Goal: Browse casually

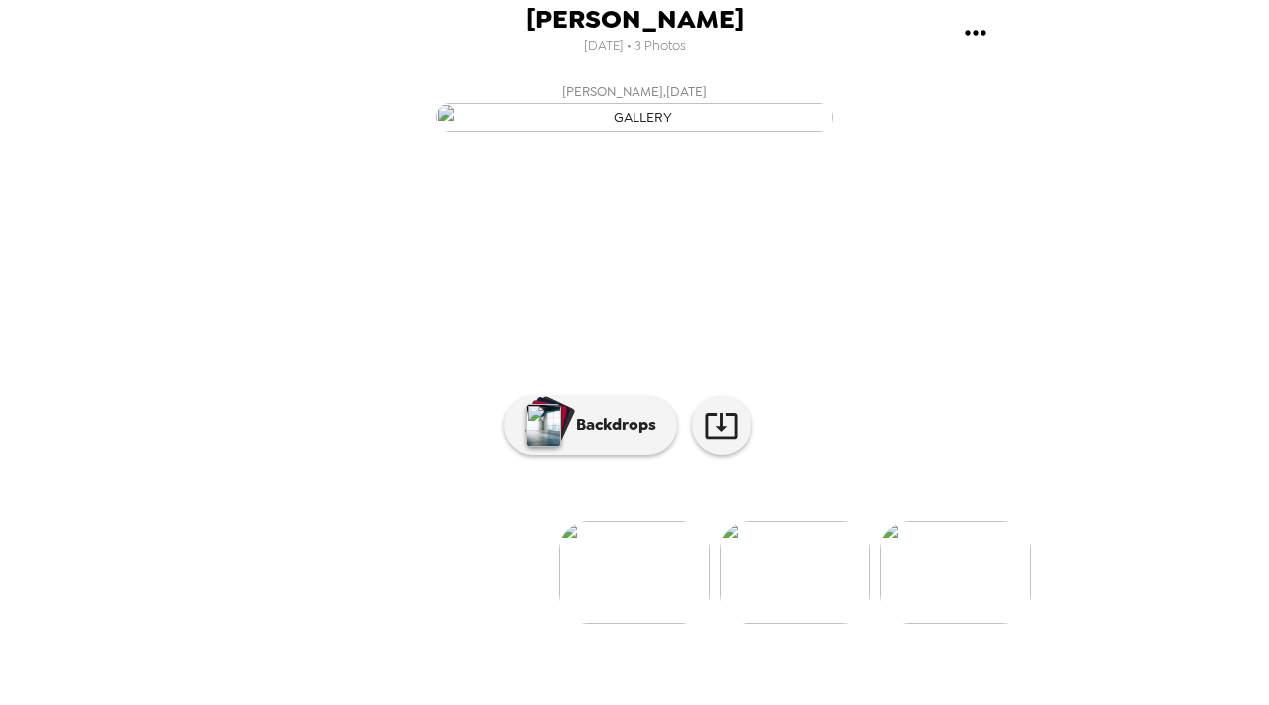
scroll to position [138, 0]
click at [791, 624] on img at bounding box center [795, 572] width 151 height 103
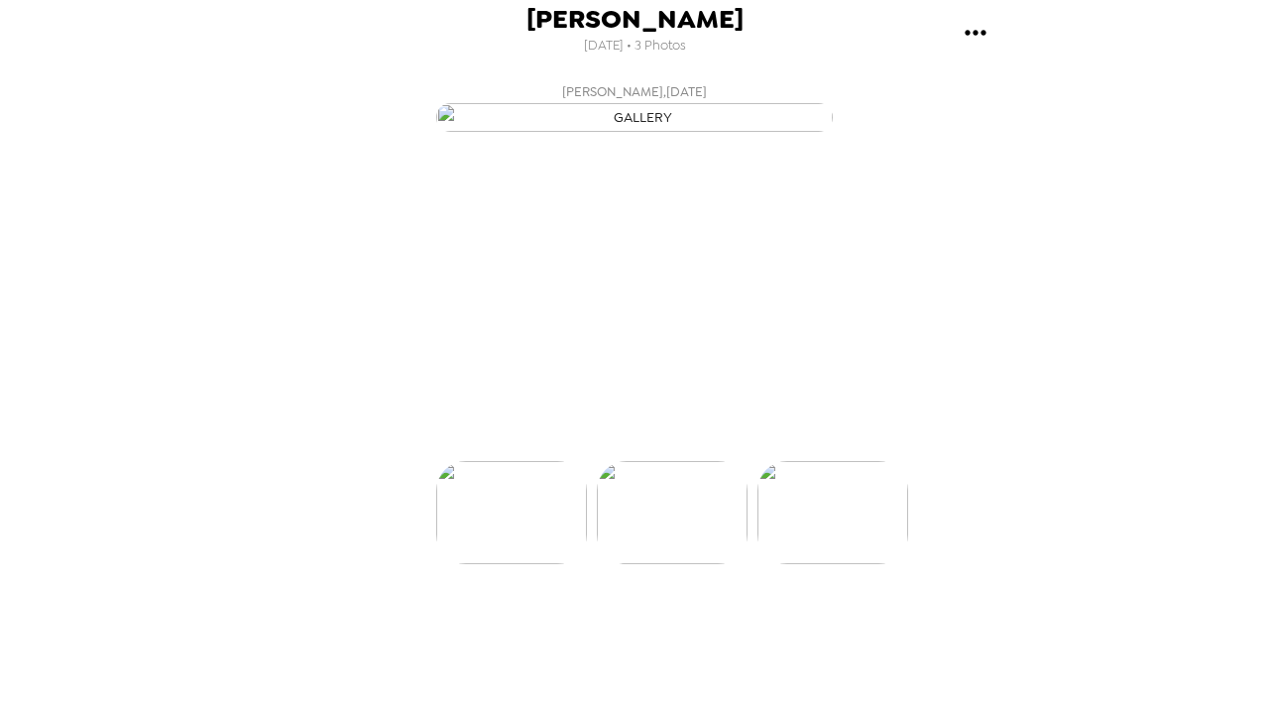
scroll to position [0, 159]
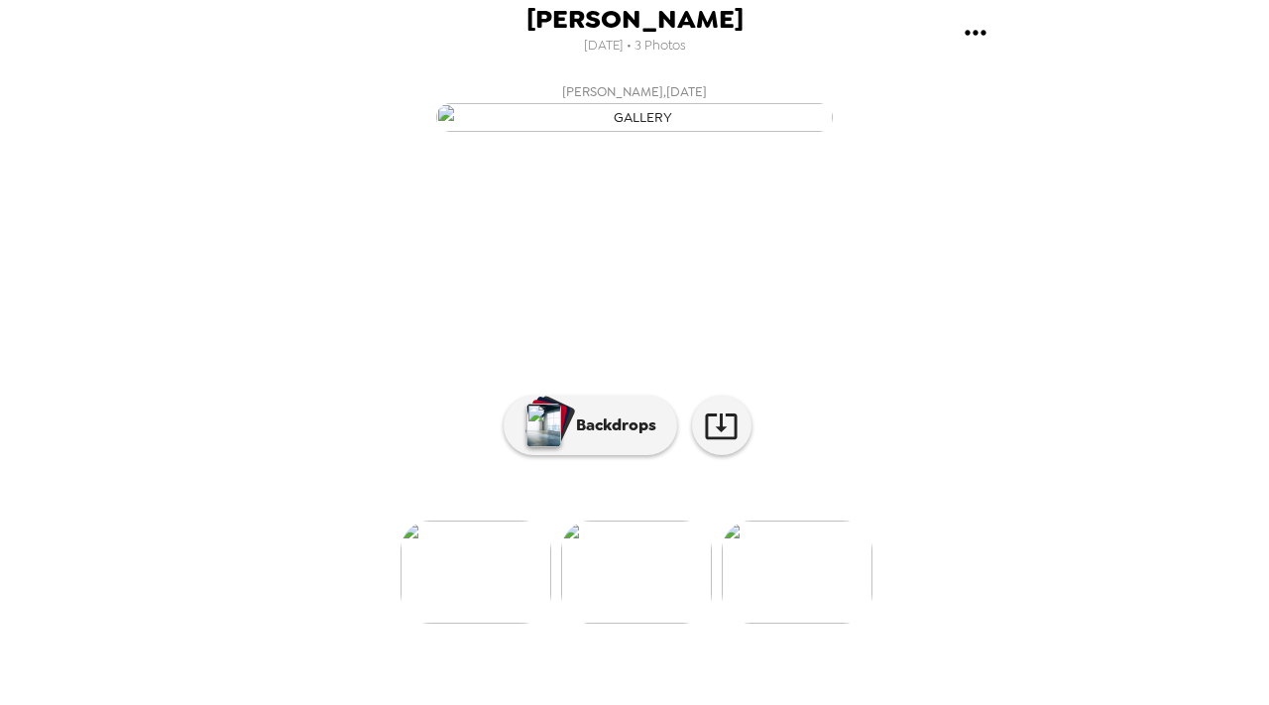
click at [802, 624] on img at bounding box center [797, 572] width 151 height 103
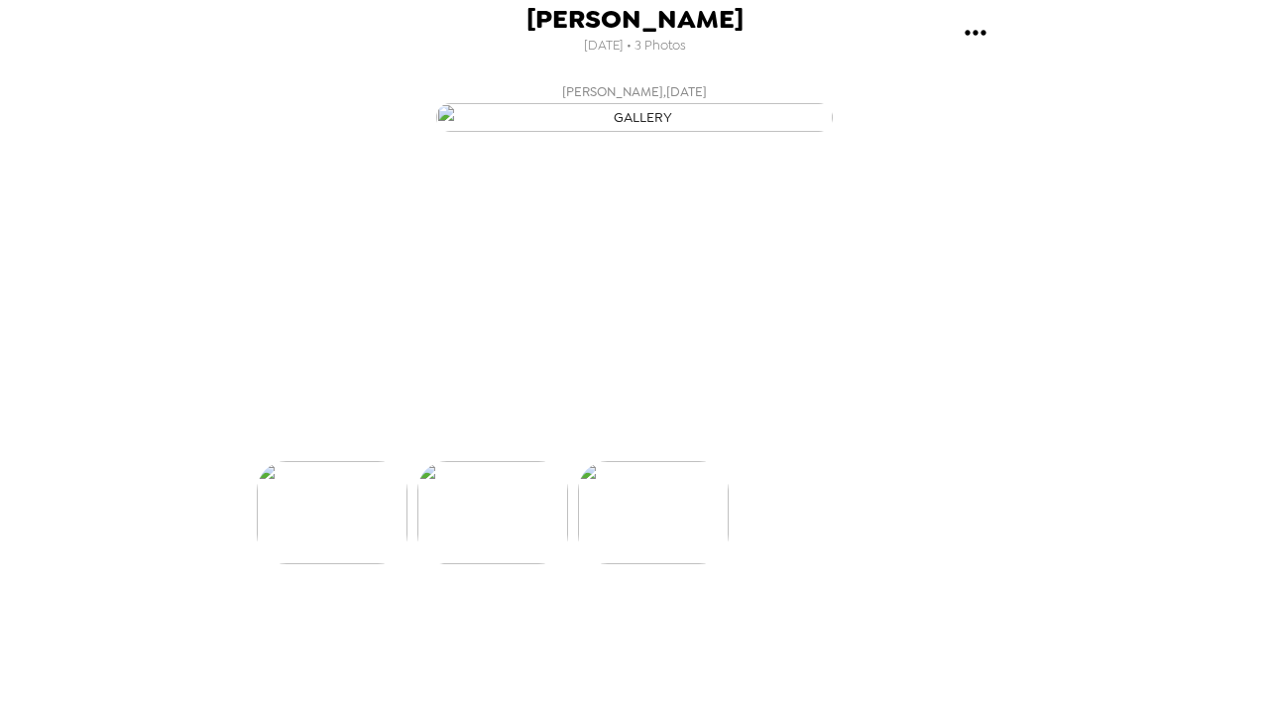
scroll to position [0, 318]
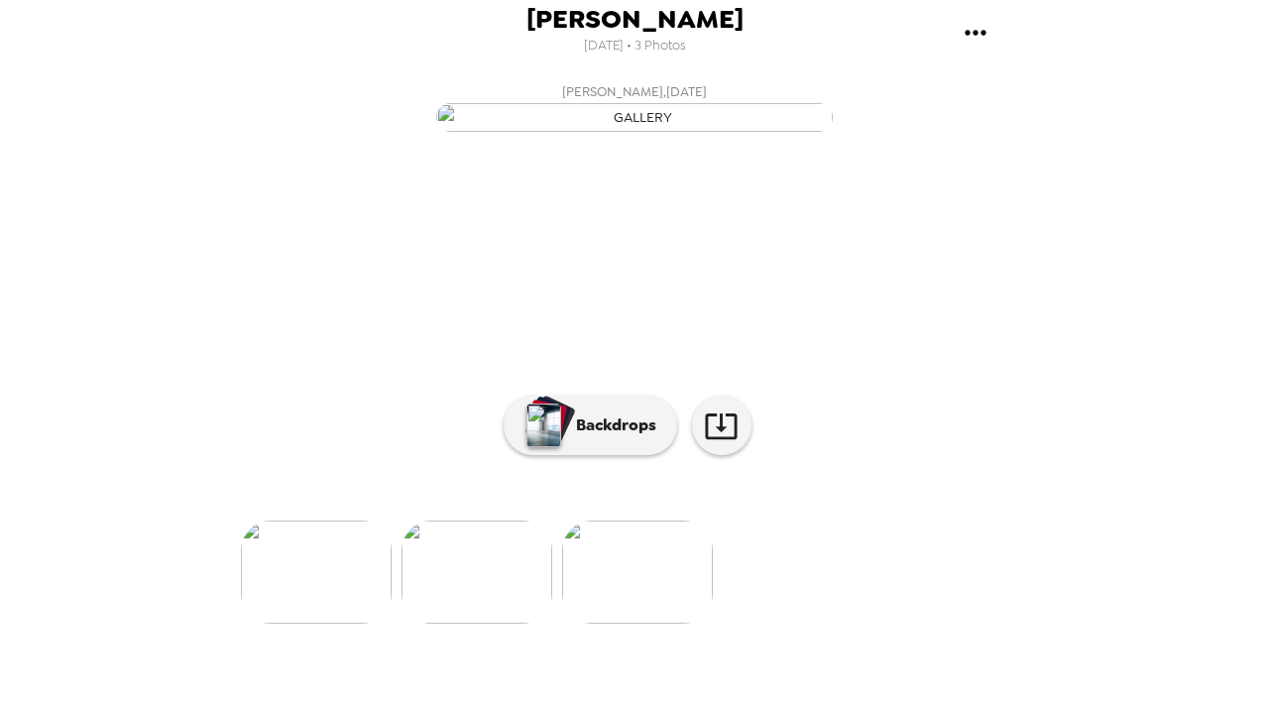
click at [367, 624] on img at bounding box center [316, 572] width 151 height 103
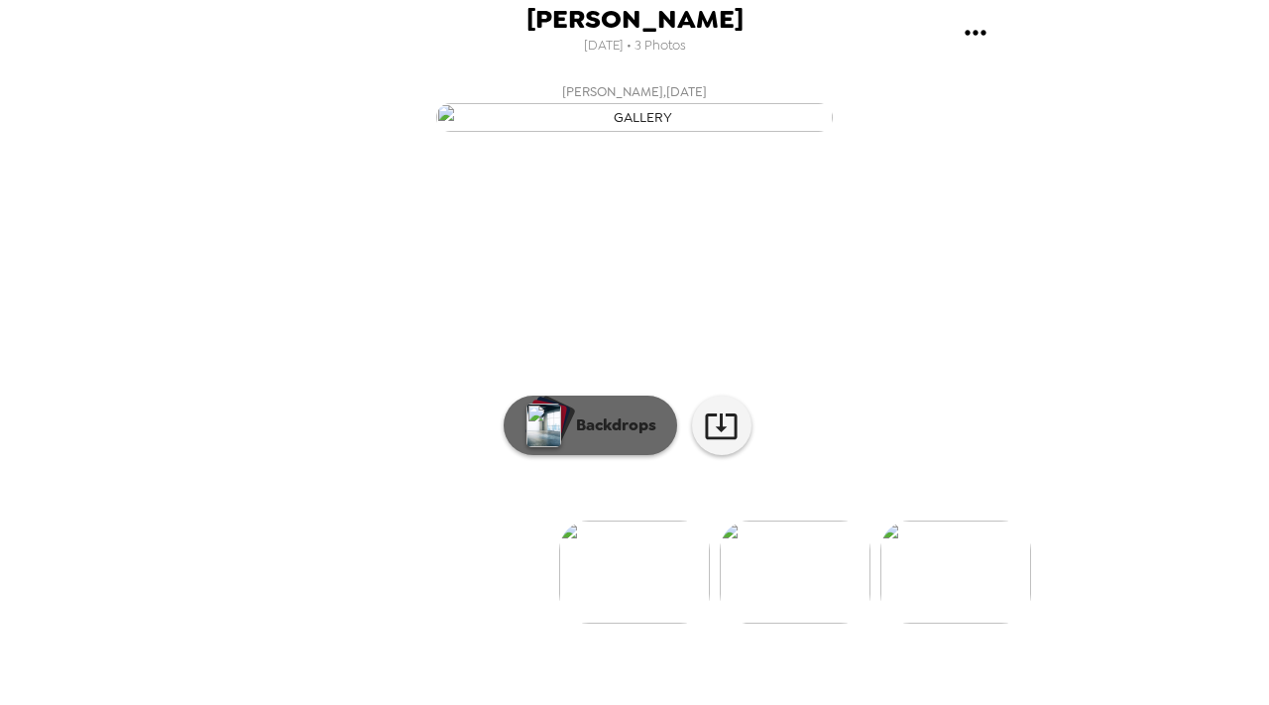
click at [562, 445] on div "button" at bounding box center [547, 421] width 47 height 50
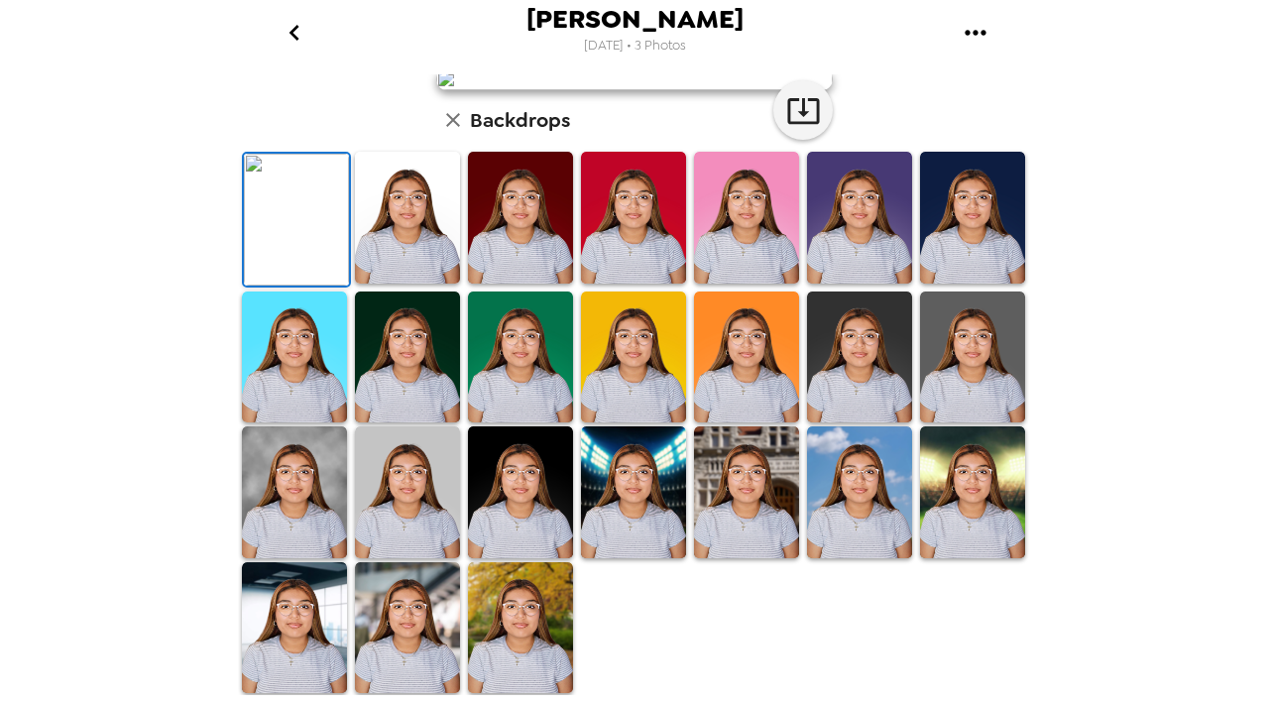
scroll to position [0, 0]
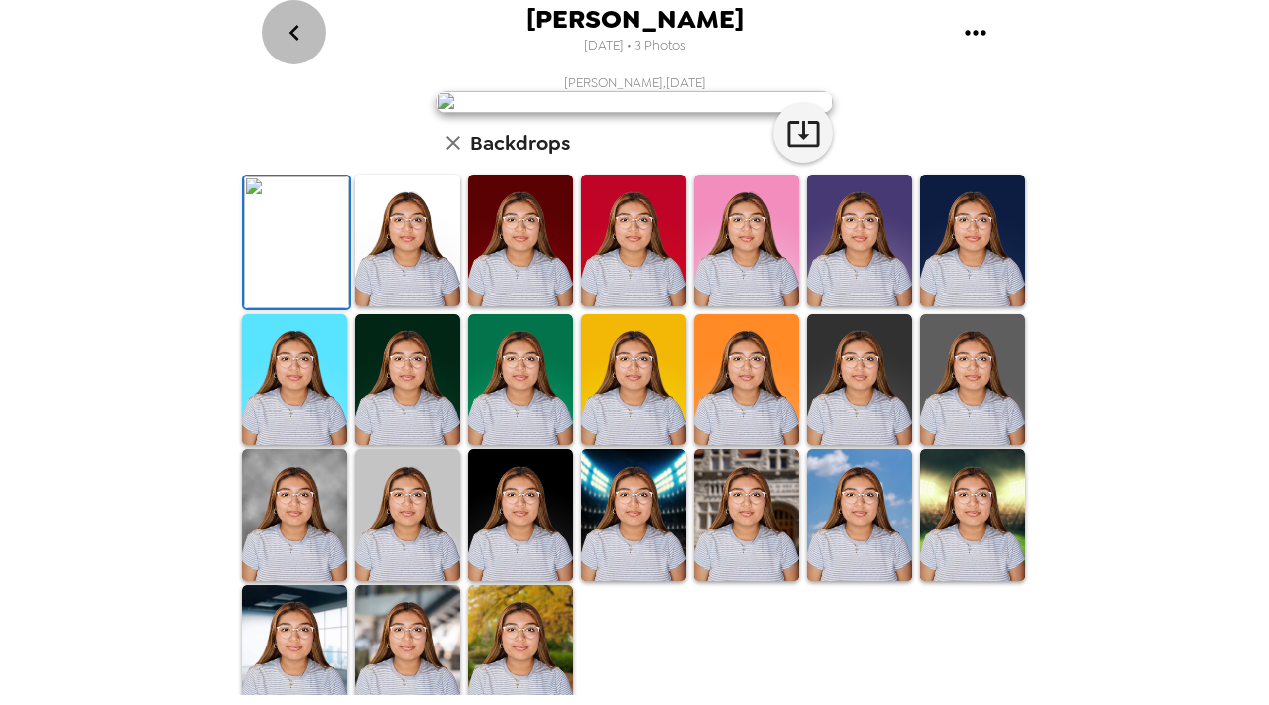
click at [286, 22] on icon "go back" at bounding box center [295, 33] width 32 height 32
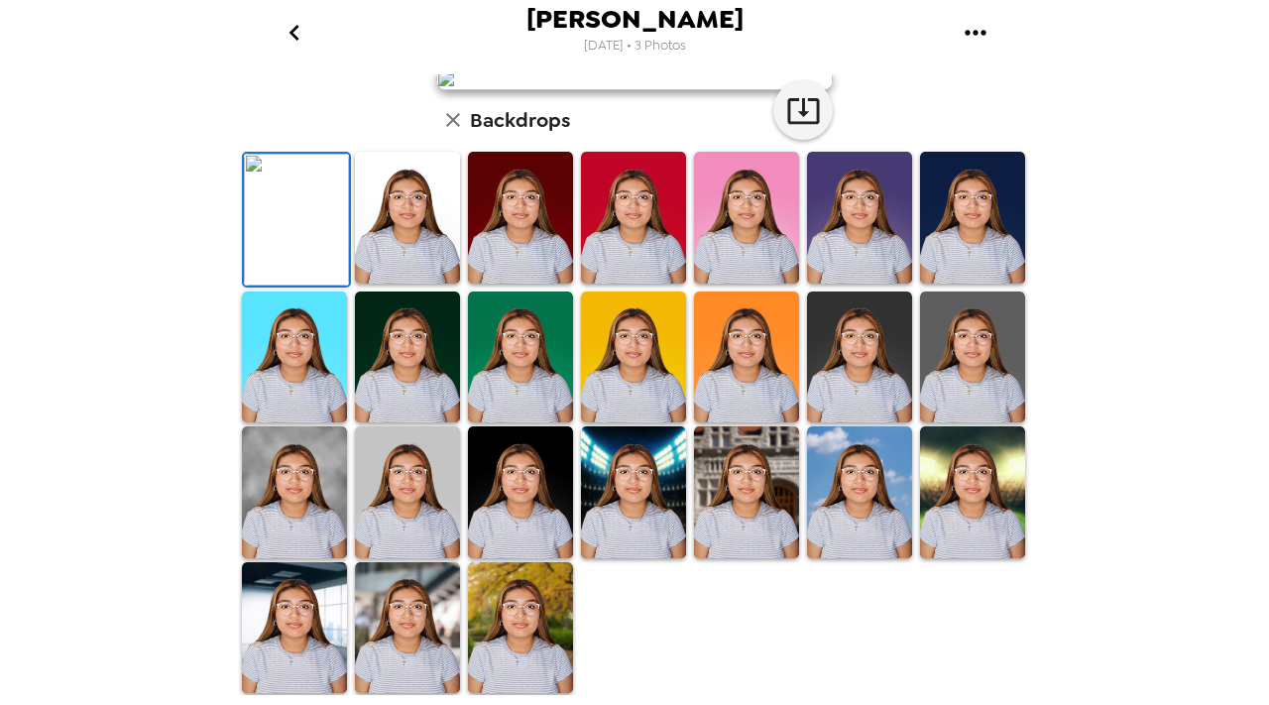
scroll to position [498, 0]
click at [406, 649] on img at bounding box center [407, 628] width 105 height 132
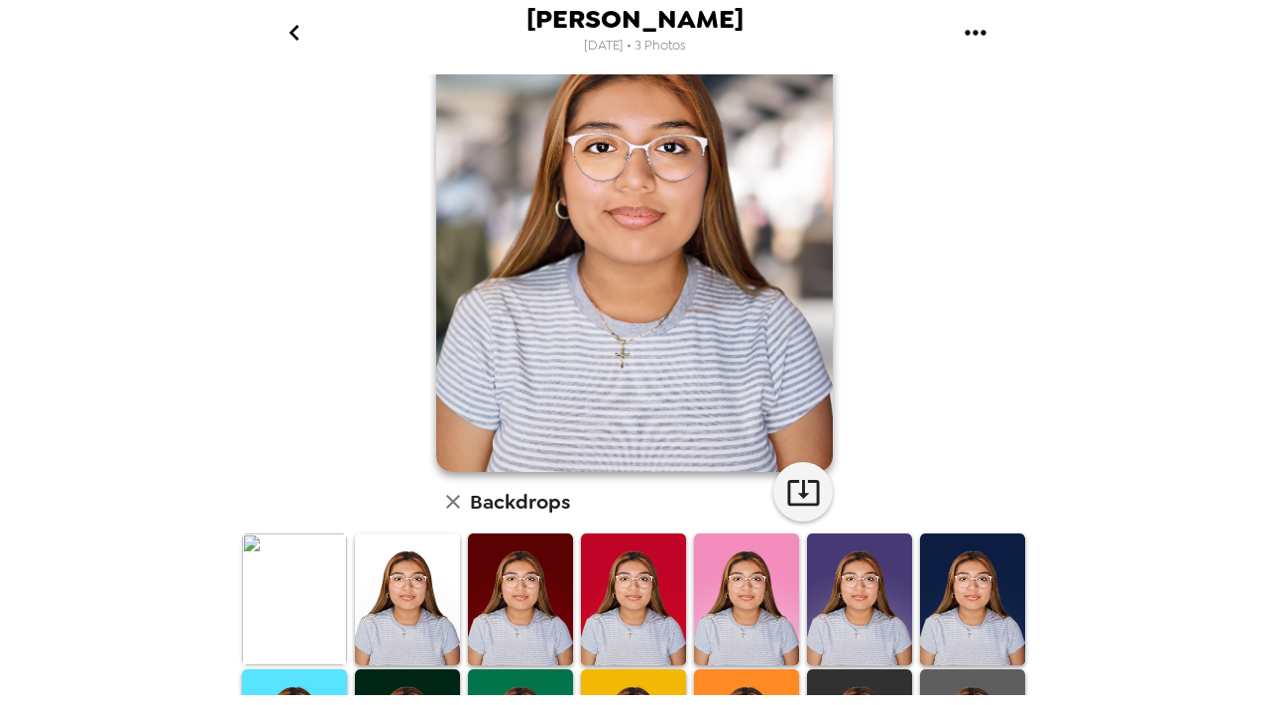
scroll to position [0, 0]
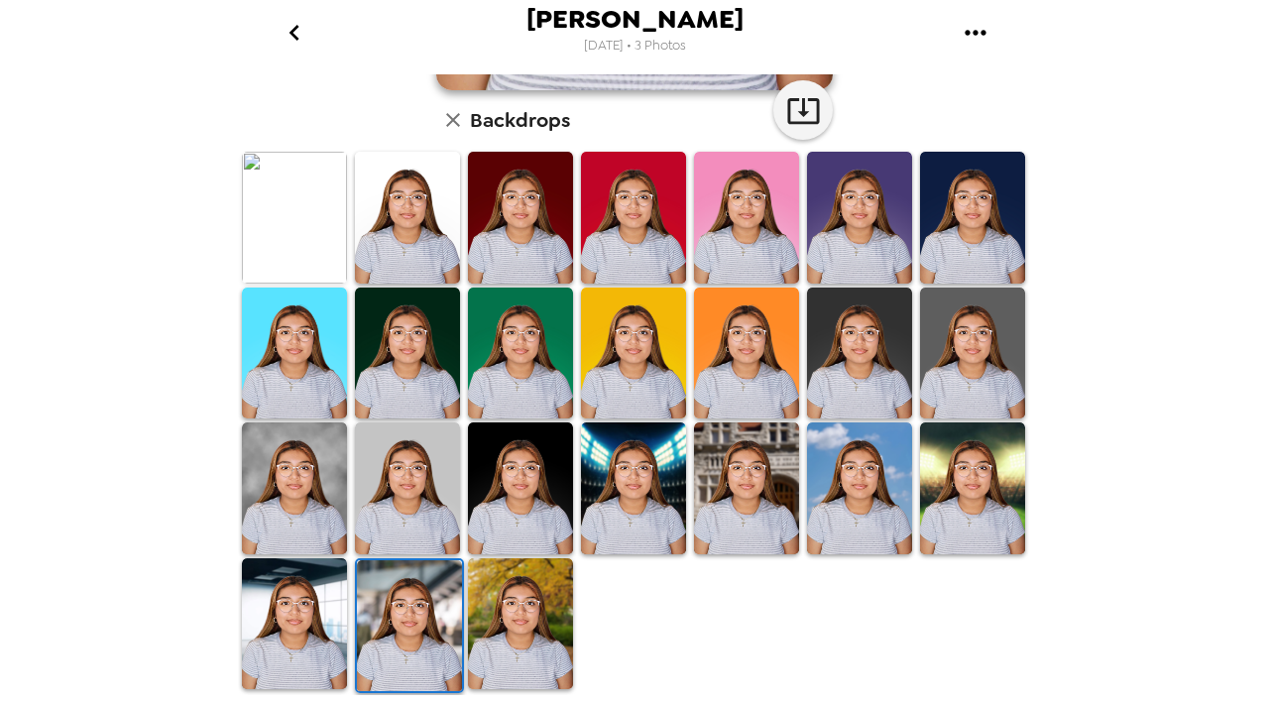
click at [326, 607] on img at bounding box center [294, 624] width 105 height 132
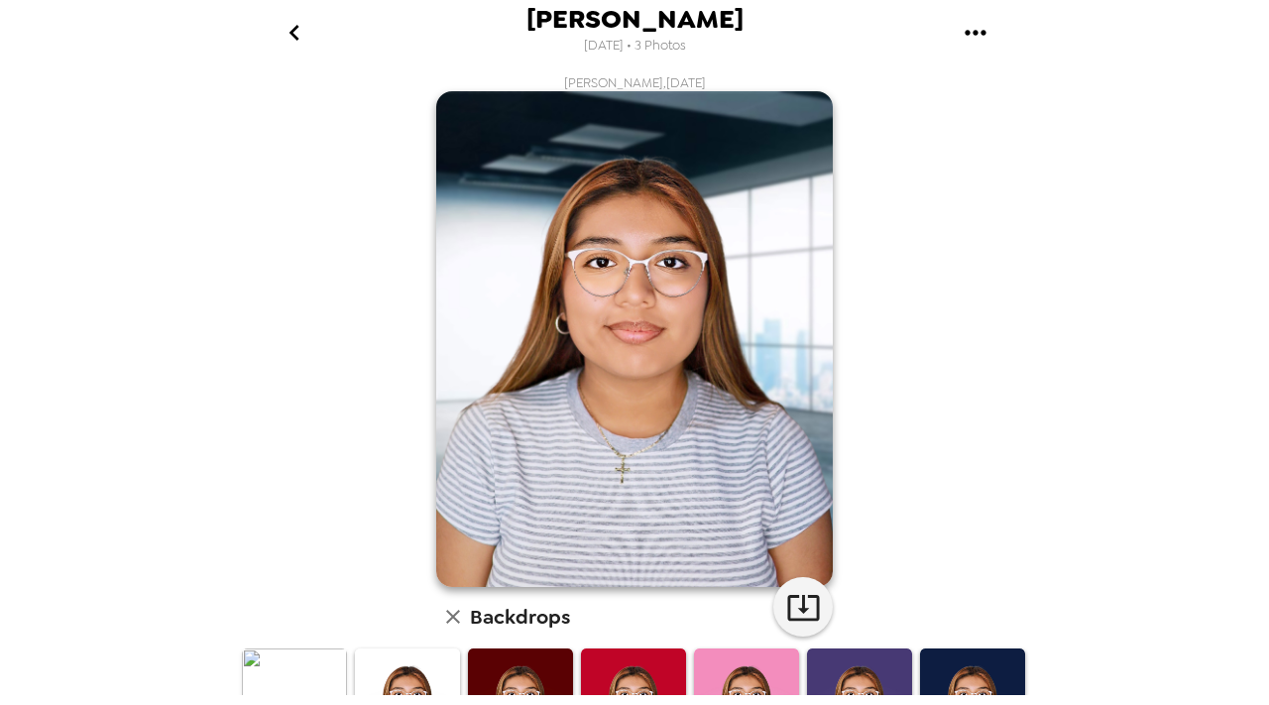
click at [292, 26] on icon "go back" at bounding box center [295, 33] width 32 height 32
